Goal: Navigation & Orientation: Find specific page/section

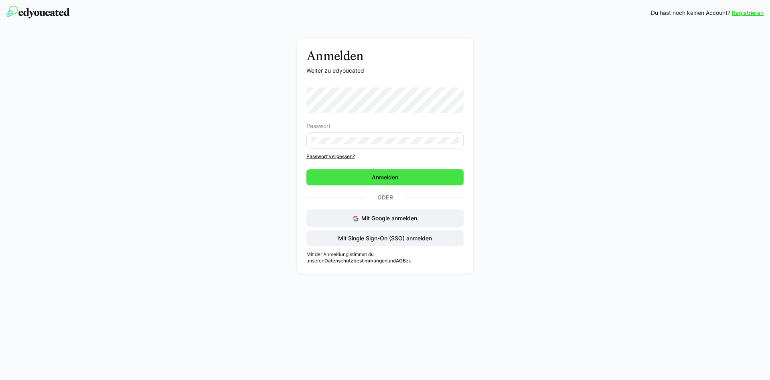
click at [400, 181] on span "Anmelden" at bounding box center [384, 177] width 157 height 16
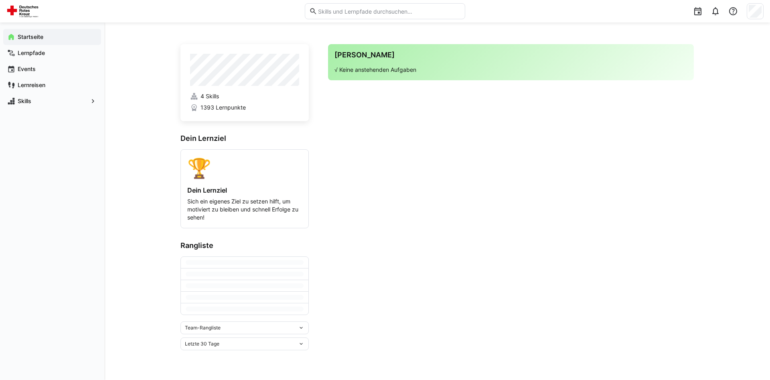
click at [258, 331] on div "Team-Rangliste" at bounding box center [241, 328] width 113 height 6
click at [229, 361] on div "Individuelle Rangliste" at bounding box center [244, 359] width 119 height 6
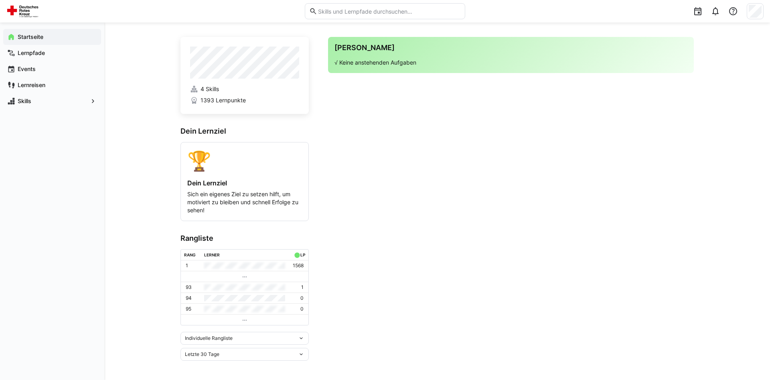
click at [218, 356] on span "Letzte 30 Tage" at bounding box center [202, 354] width 34 height 6
click at [209, 334] on div "Gesamt" at bounding box center [244, 337] width 119 height 6
click at [0, 0] on app-navigation-label "Lernpfade" at bounding box center [0, 0] width 0 height 0
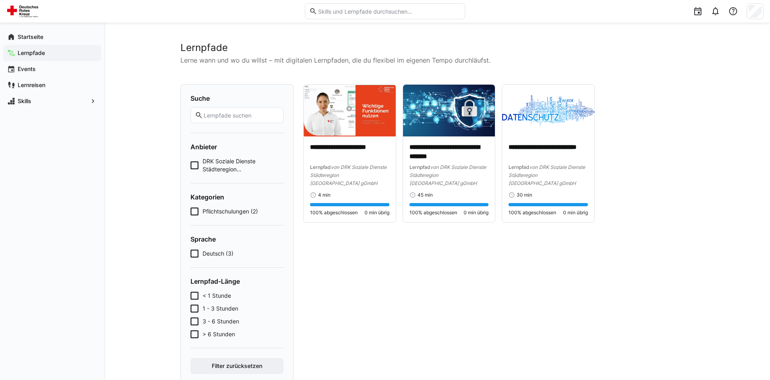
click at [199, 166] on eds-checkbox "DRK Soziale Dienste Städteregion [GEOGRAPHIC_DATA] gGmbH (3)" at bounding box center [237, 165] width 93 height 16
click at [197, 166] on icon at bounding box center [195, 165] width 8 height 8
click at [195, 212] on icon at bounding box center [195, 211] width 8 height 8
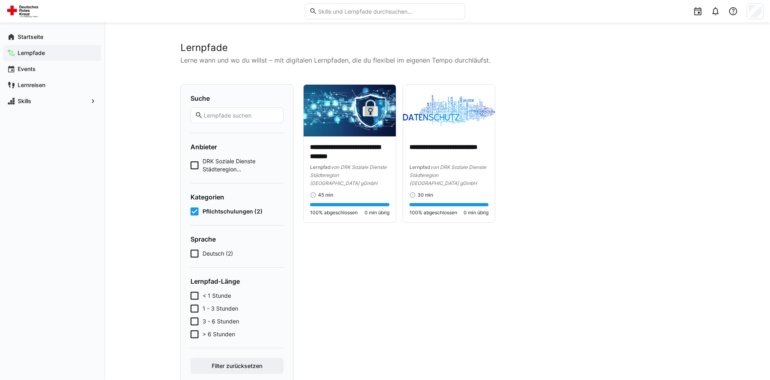
click at [195, 212] on icon at bounding box center [195, 211] width 8 height 8
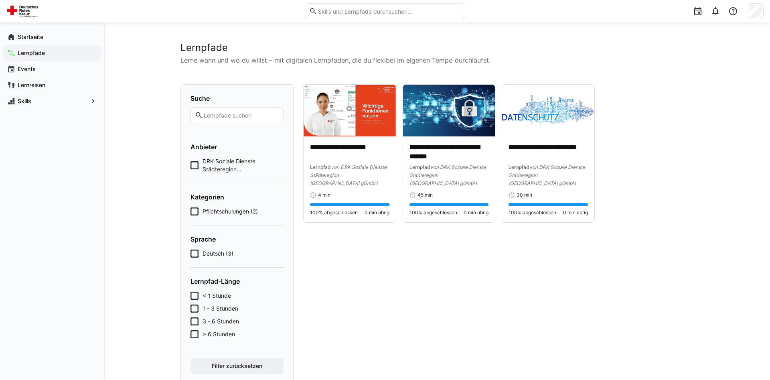
click at [195, 161] on icon at bounding box center [195, 165] width 8 height 8
click at [196, 164] on icon at bounding box center [195, 165] width 8 height 8
click at [196, 252] on icon at bounding box center [195, 254] width 8 height 8
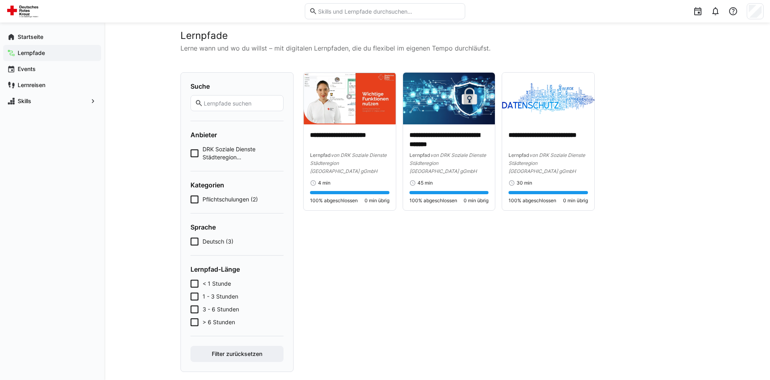
scroll to position [23, 0]
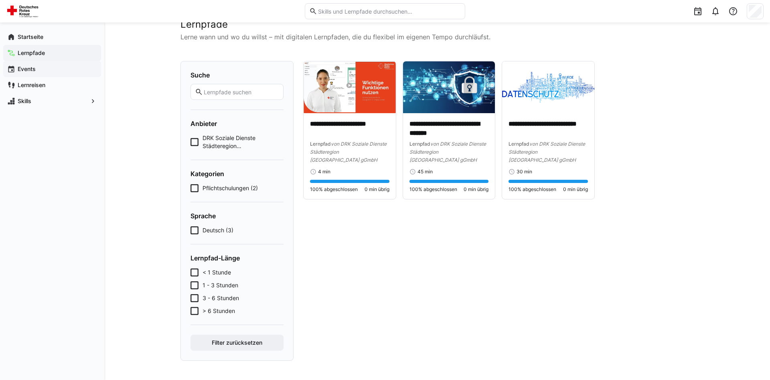
click at [36, 66] on span "Events" at bounding box center [56, 69] width 81 height 8
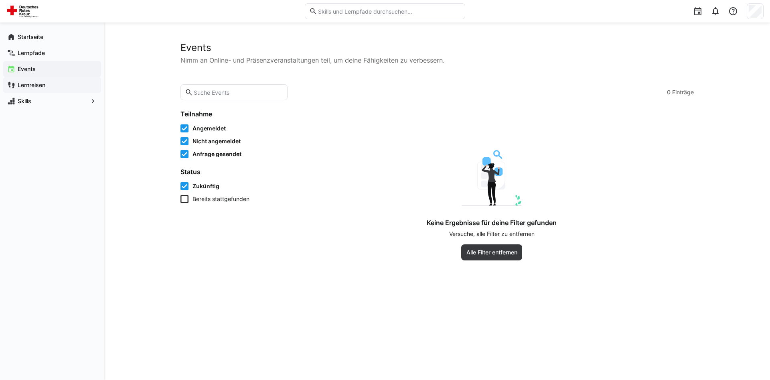
click at [0, 0] on app-navigation-label "Lernreisen" at bounding box center [0, 0] width 0 height 0
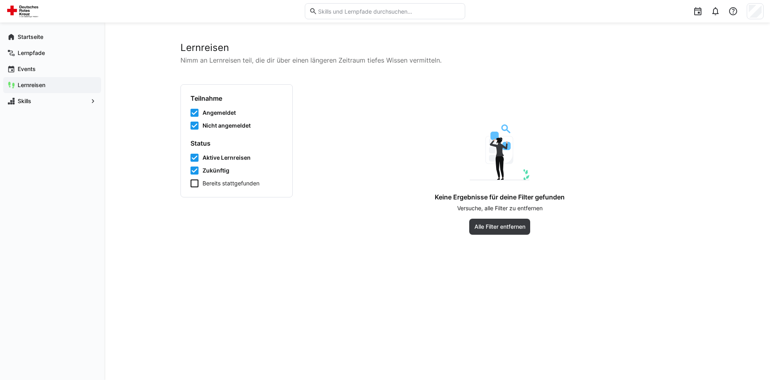
click at [30, 93] on div "Lernreisen" at bounding box center [52, 85] width 98 height 16
click at [0, 0] on app-navigation-label "Skills" at bounding box center [0, 0] width 0 height 0
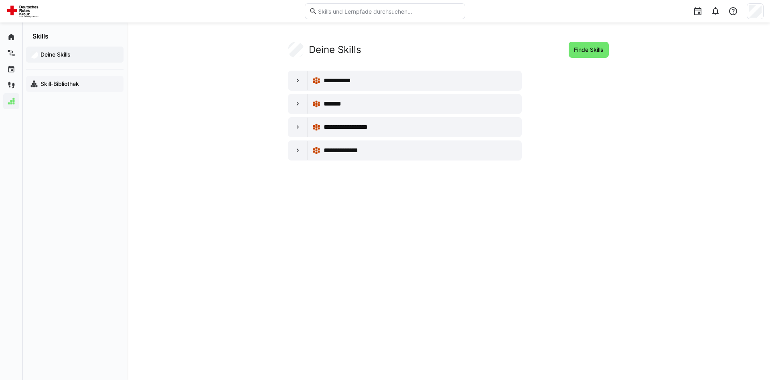
click at [83, 83] on span "Skill-Bibliothek" at bounding box center [79, 84] width 80 height 8
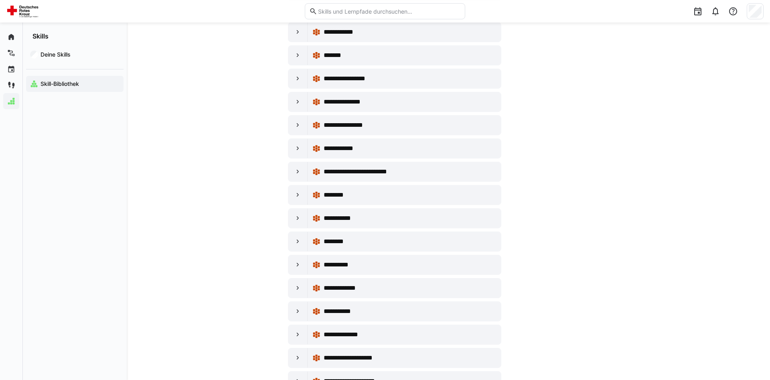
scroll to position [532, 0]
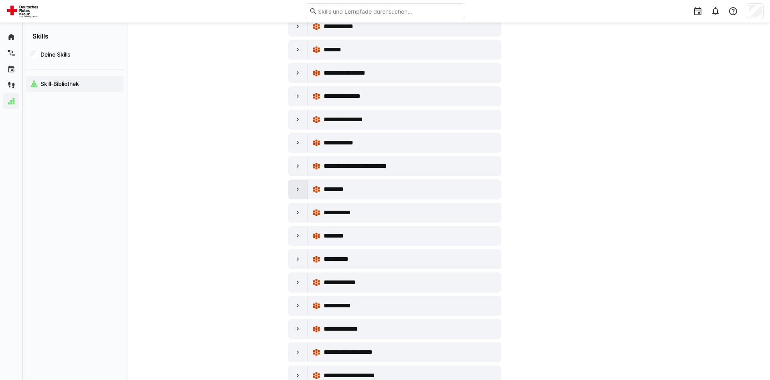
click at [300, 189] on eds-icon at bounding box center [298, 189] width 8 height 8
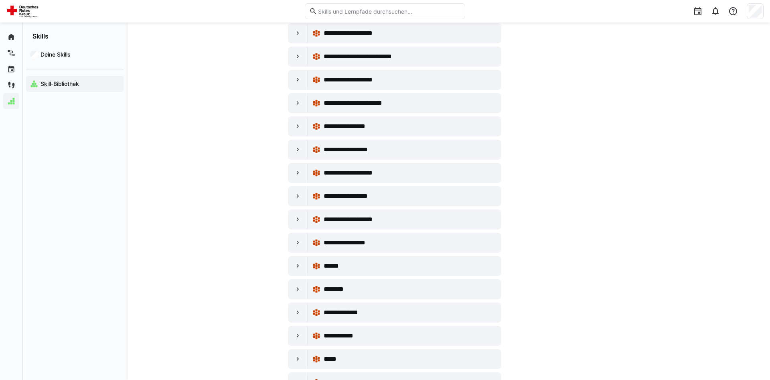
scroll to position [2455, 0]
